Goal: Information Seeking & Learning: Check status

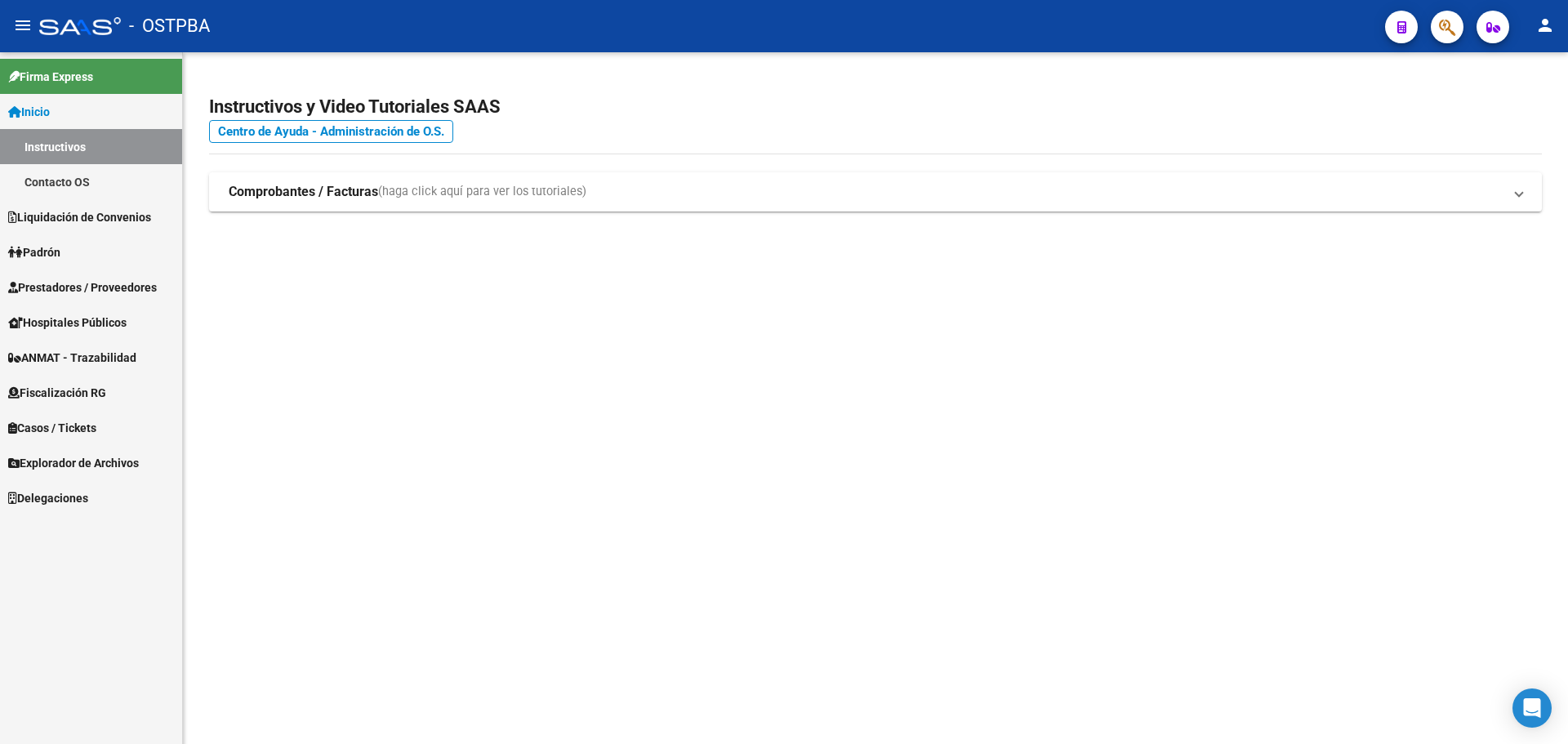
click at [1442, 38] on span "button" at bounding box center [1447, 27] width 17 height 33
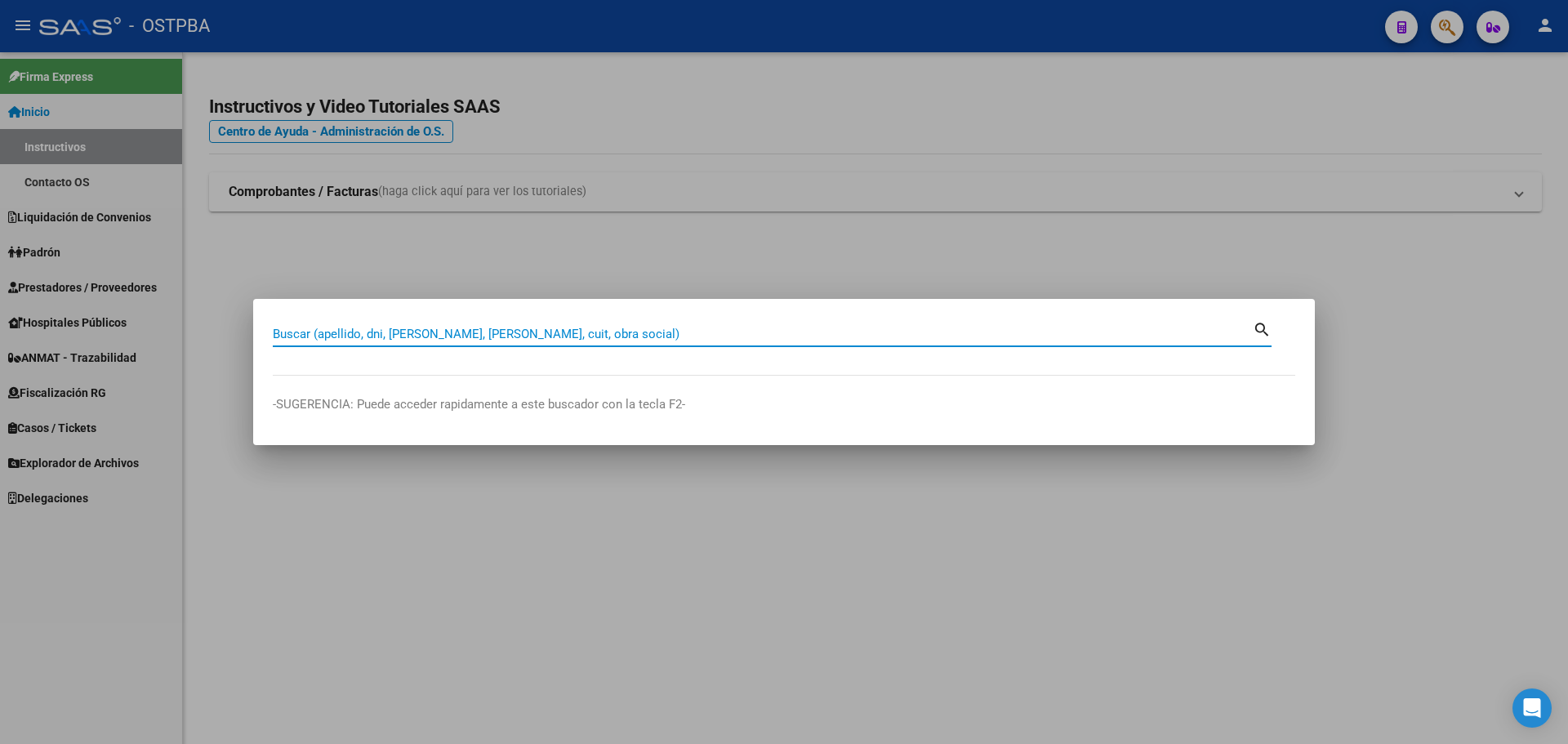
click at [730, 329] on input "Buscar (apellido, dni, [PERSON_NAME], [PERSON_NAME], cuit, obra social)" at bounding box center [762, 334] width 980 height 15
paste input "27-29389251-8"
click at [347, 334] on input "27-29389251-8" at bounding box center [762, 334] width 980 height 15
click at [287, 331] on input "27-293892518" at bounding box center [762, 334] width 980 height 15
click at [290, 334] on input "27-293892518" at bounding box center [762, 334] width 980 height 15
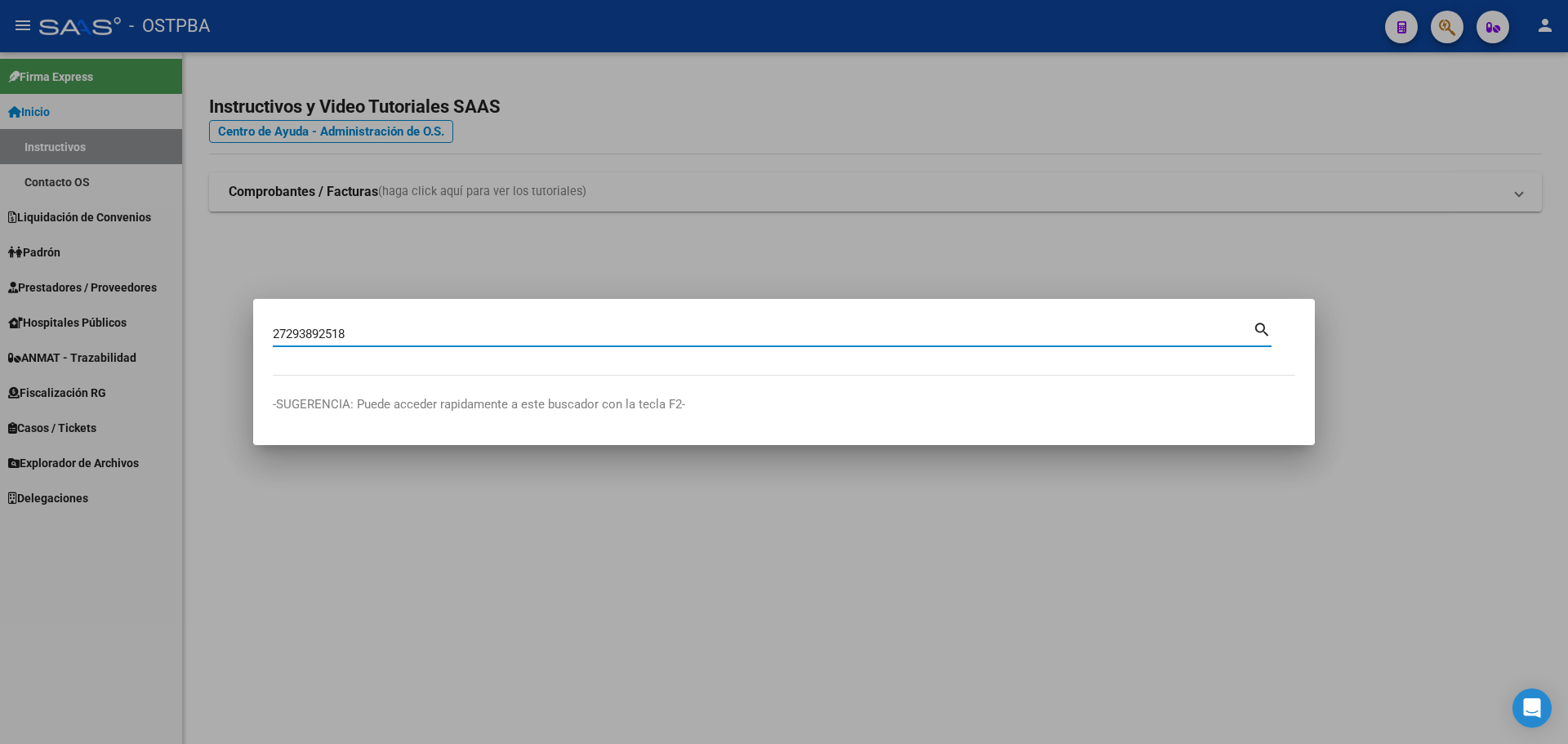
type input "27293892518"
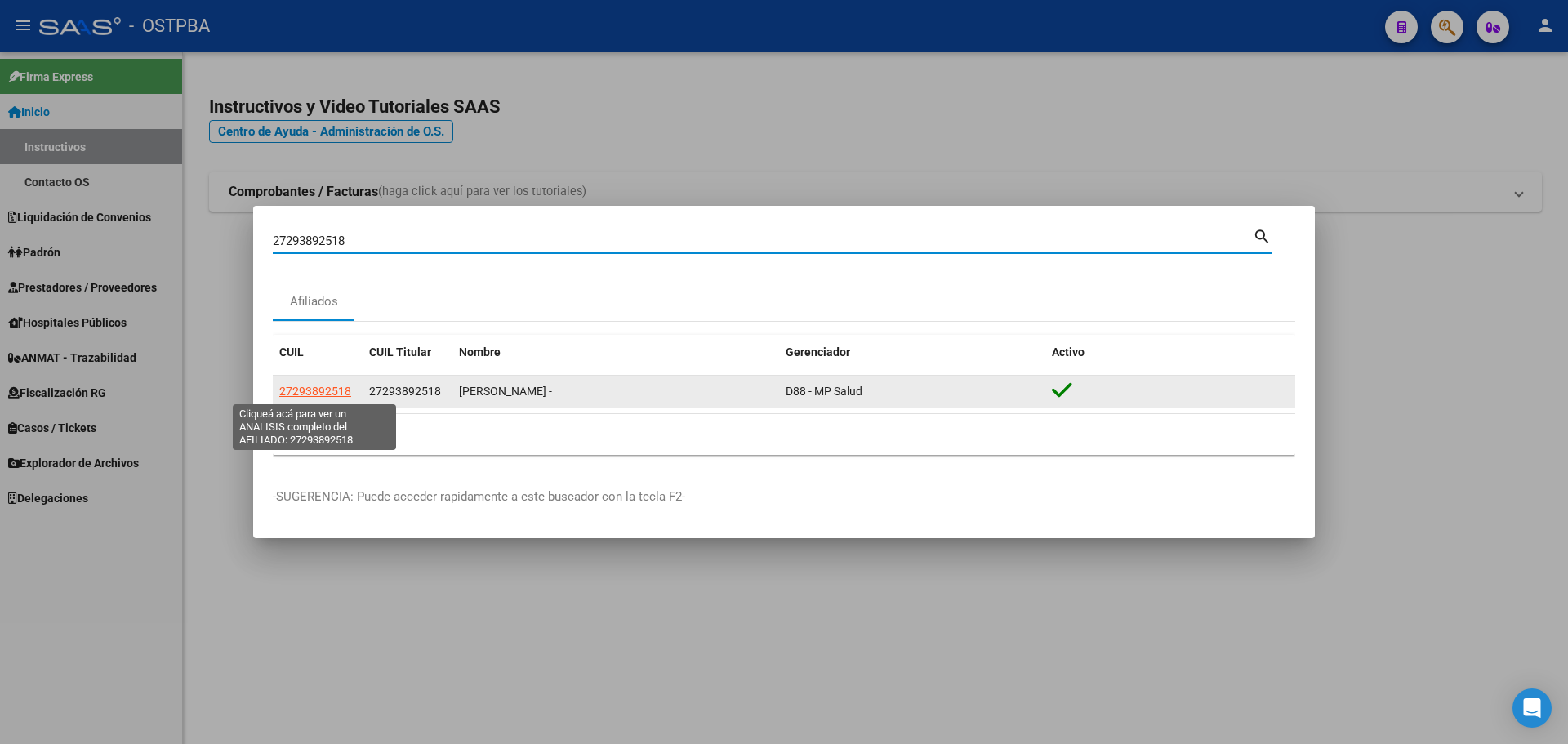
click at [320, 390] on span "27293892518" at bounding box center [315, 392] width 71 height 13
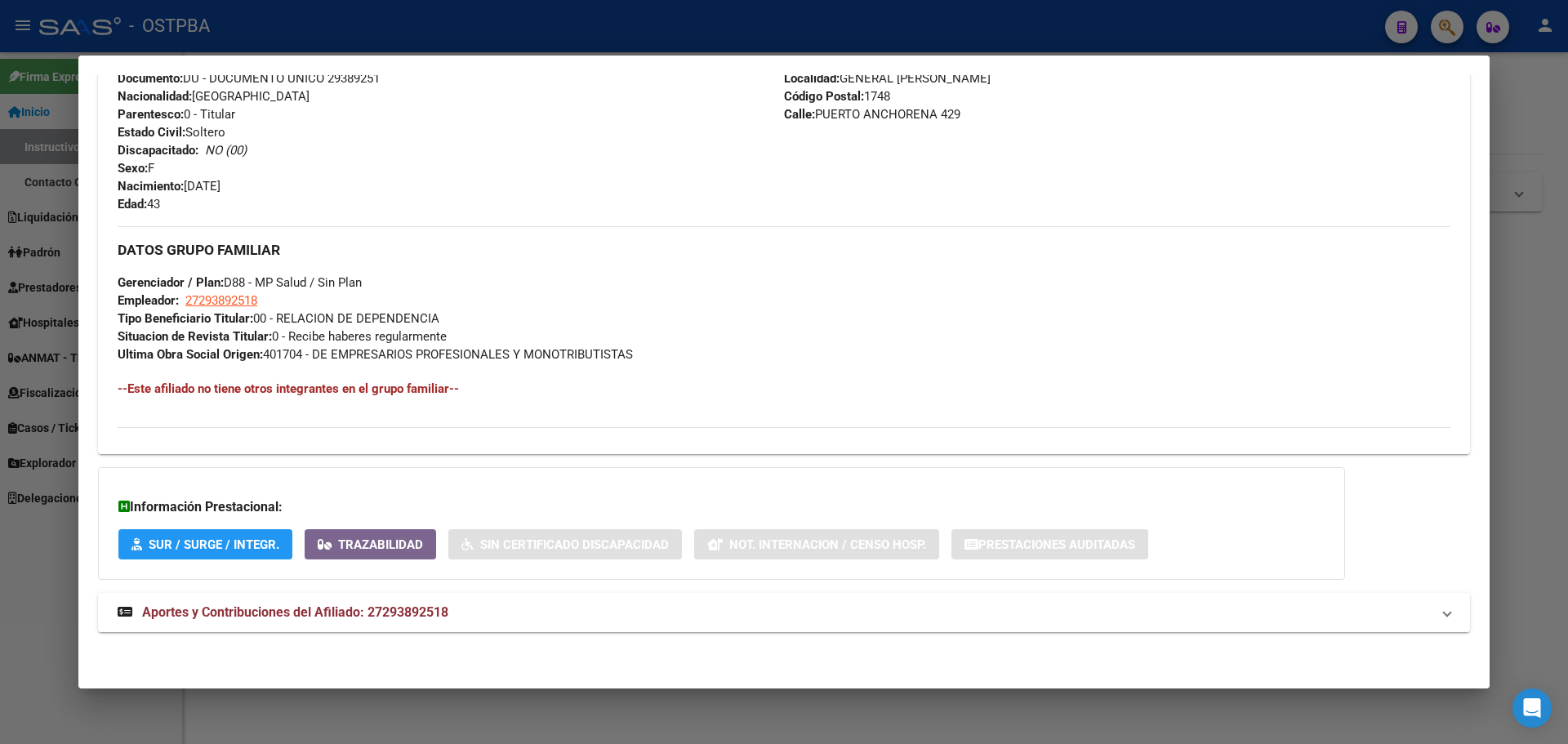
click at [319, 611] on span "Aportes y Contribuciones del Afiliado: 27293892518" at bounding box center [295, 612] width 306 height 16
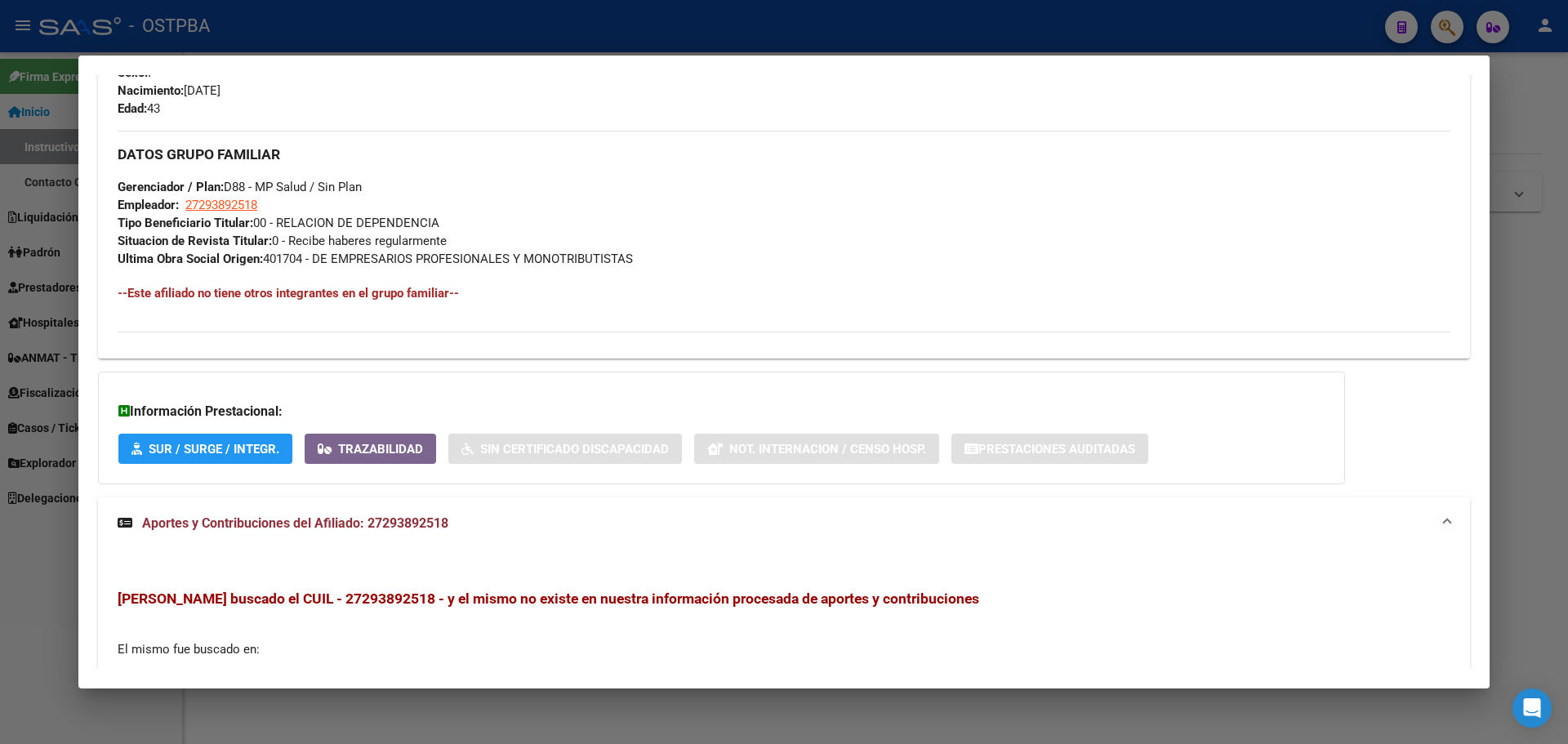
scroll to position [931, 0]
